Goal: Navigation & Orientation: Find specific page/section

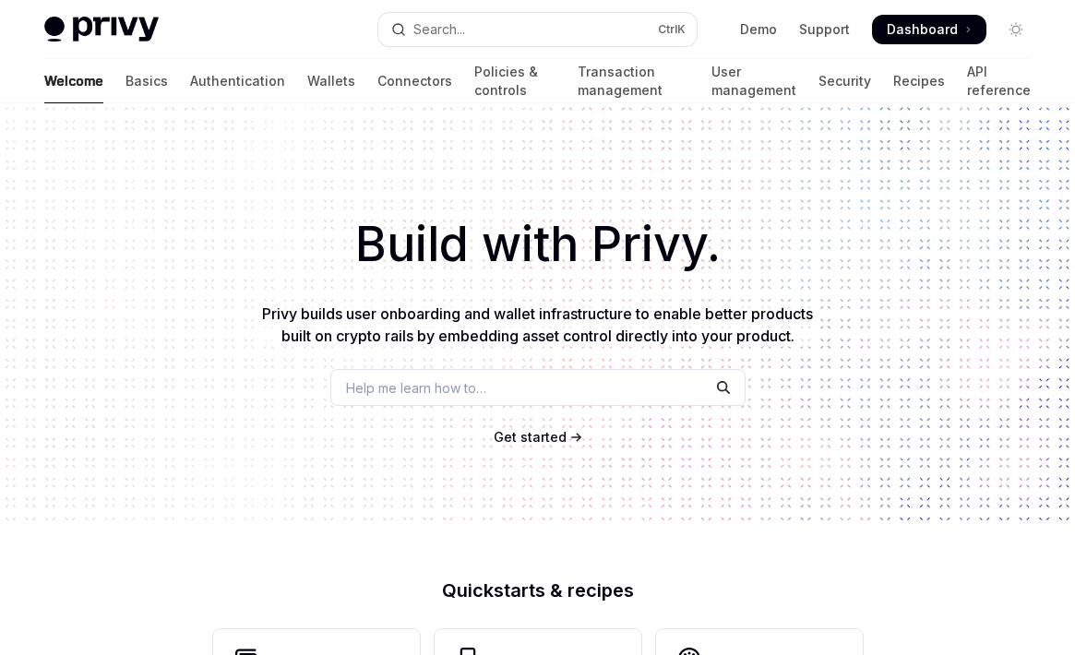
scroll to position [812, 0]
